Goal: Find specific page/section: Find specific page/section

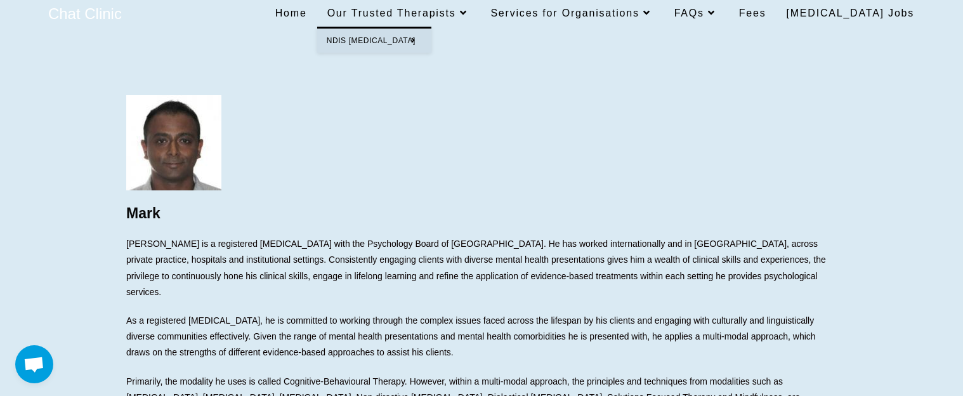
click at [471, 10] on span "Our Trusted Therapists" at bounding box center [398, 13] width 143 height 11
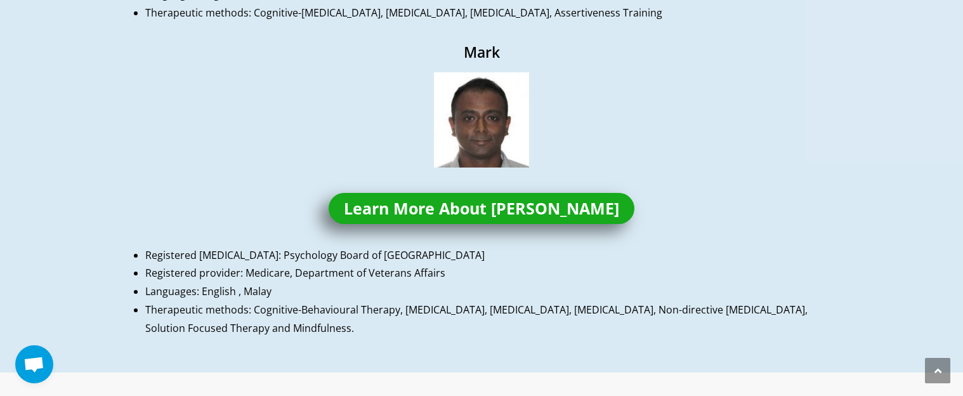
scroll to position [1142, 0]
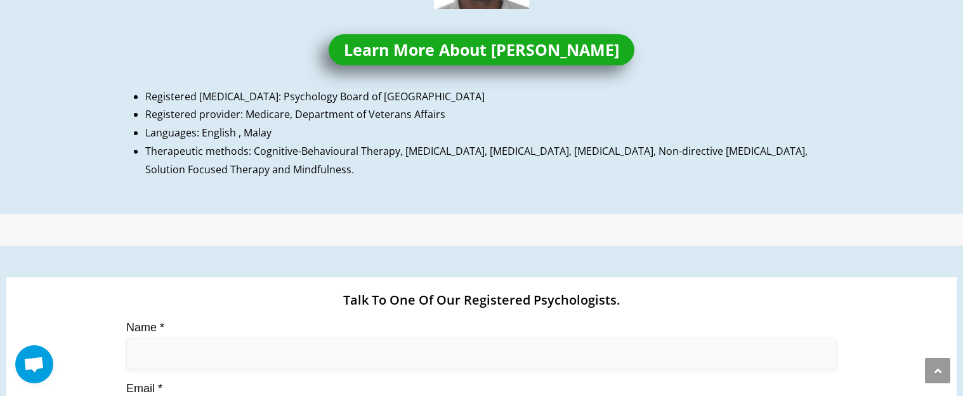
click at [489, 48] on span "Learn More About [PERSON_NAME]" at bounding box center [481, 50] width 275 height 16
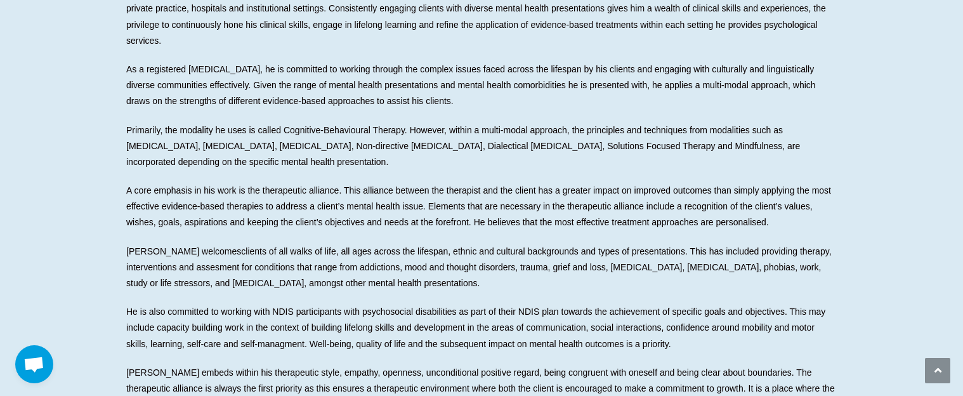
scroll to position [254, 0]
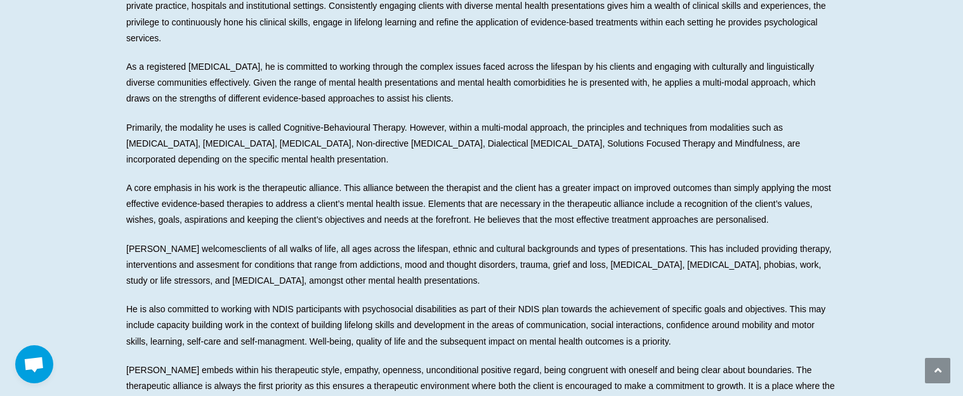
drag, startPoint x: 343, startPoint y: 172, endPoint x: 353, endPoint y: 209, distance: 38.4
click at [353, 209] on span "A core emphasis in his work is the therapeutic alliance. This alliance between …" at bounding box center [478, 204] width 705 height 42
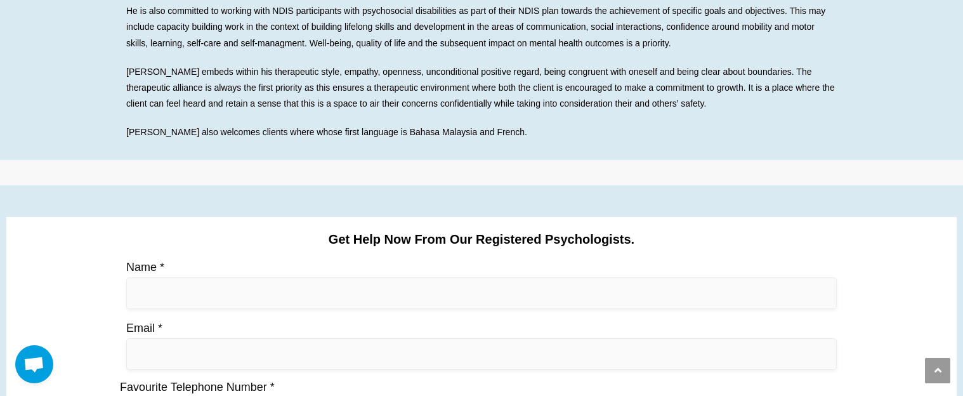
scroll to position [571, 0]
